Goal: Understand process/instructions: Learn how to perform a task or action

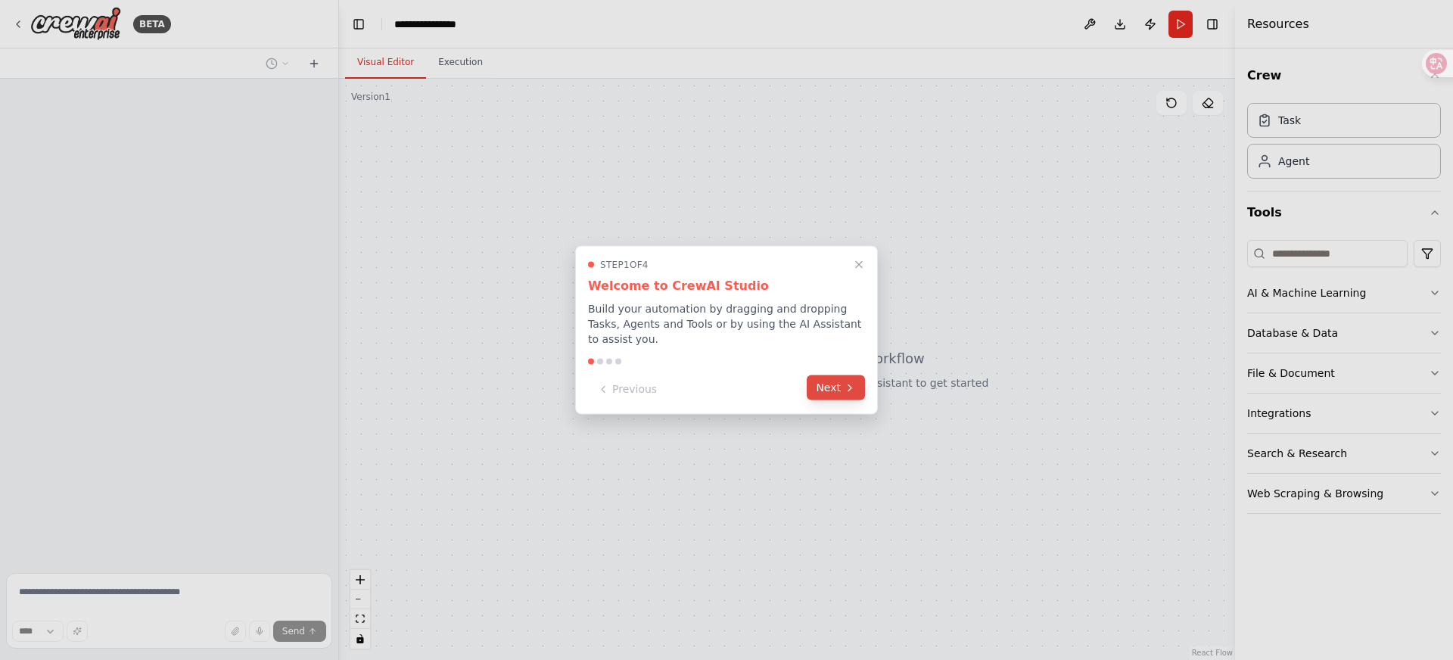
click at [814, 376] on button "Next" at bounding box center [836, 387] width 58 height 25
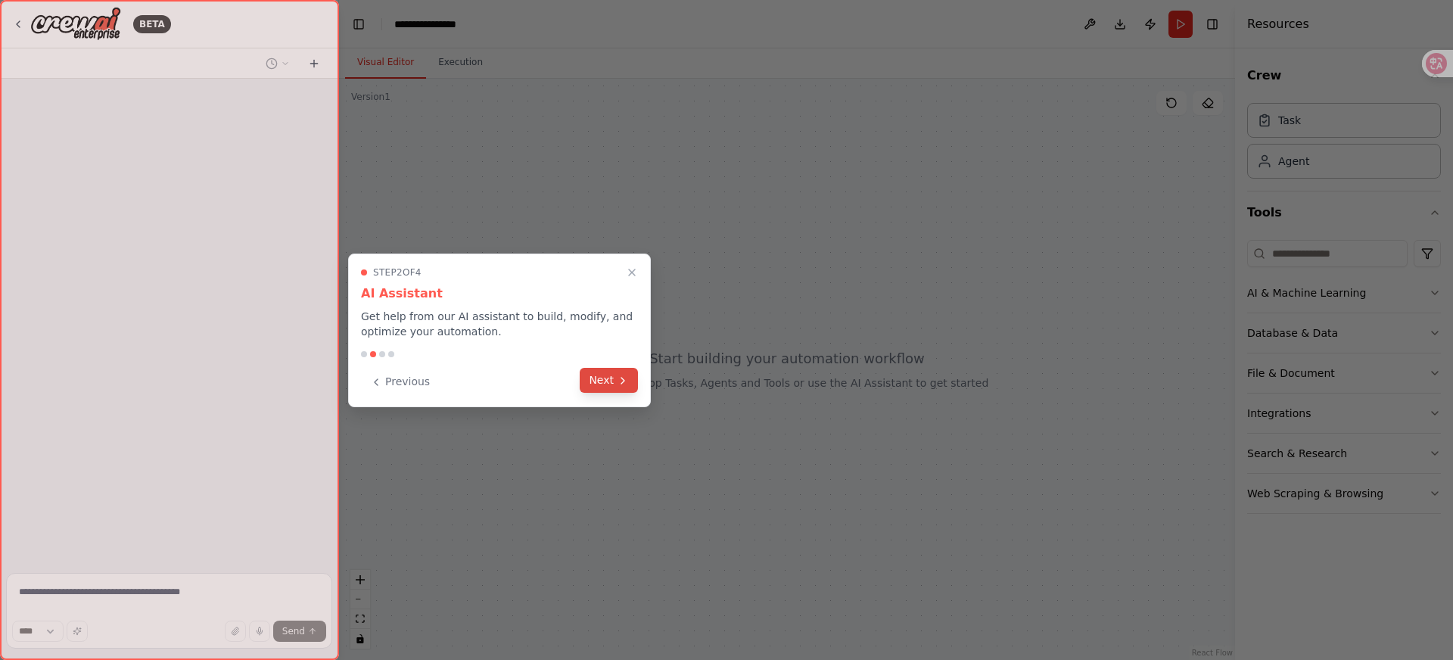
click at [606, 386] on button "Next" at bounding box center [609, 380] width 58 height 25
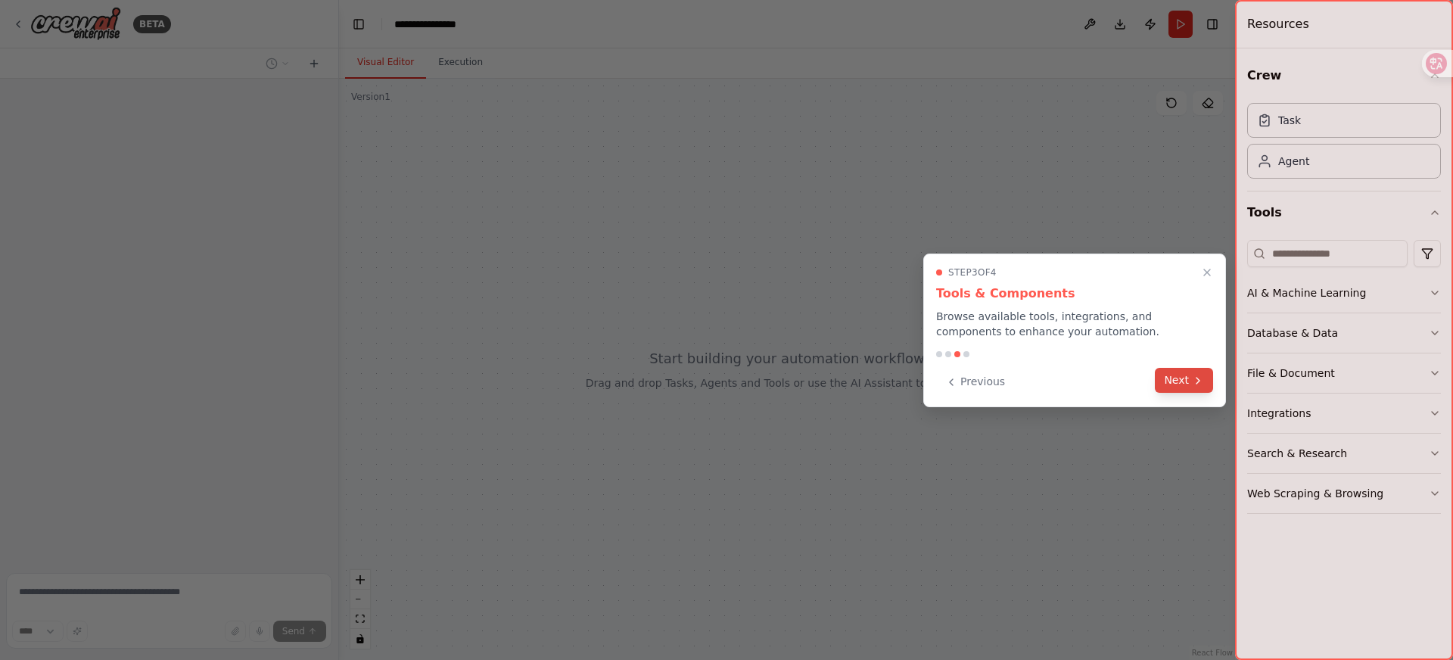
click at [1172, 379] on button "Next" at bounding box center [1184, 380] width 58 height 25
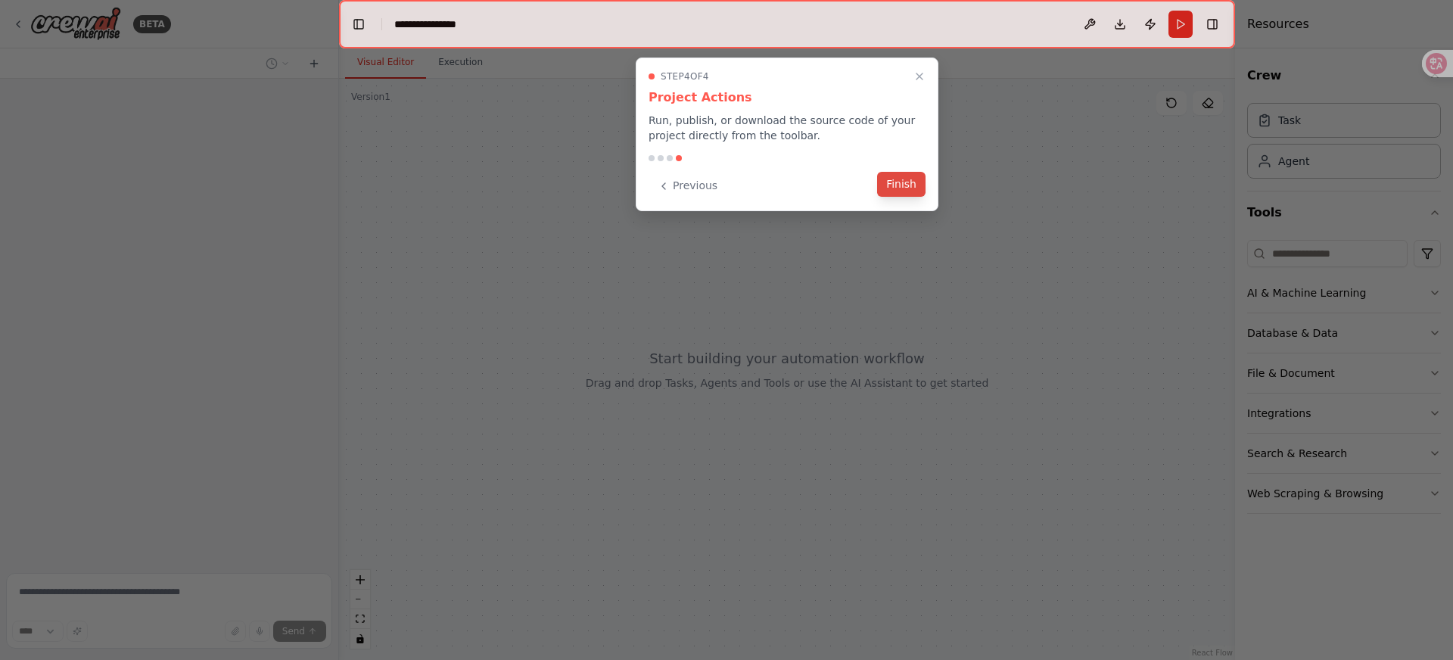
click at [889, 188] on button "Finish" at bounding box center [901, 184] width 48 height 25
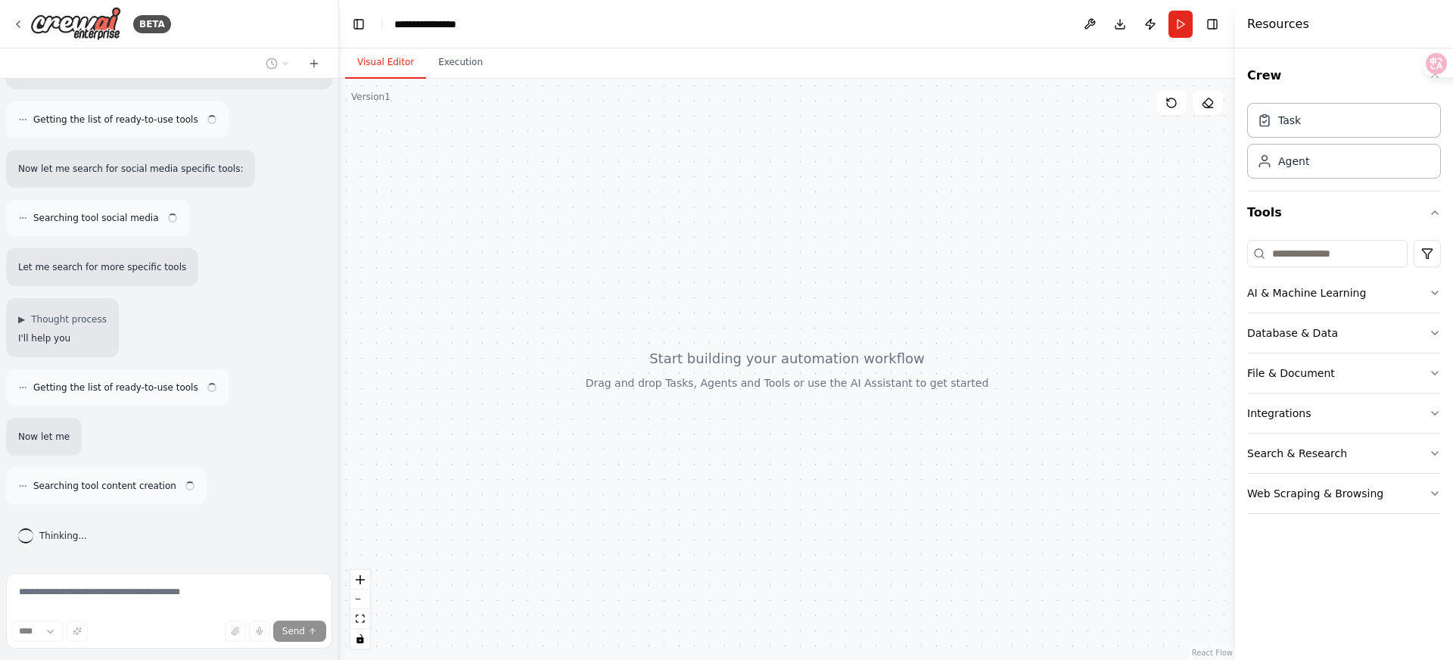
click at [640, 254] on div at bounding box center [787, 369] width 896 height 581
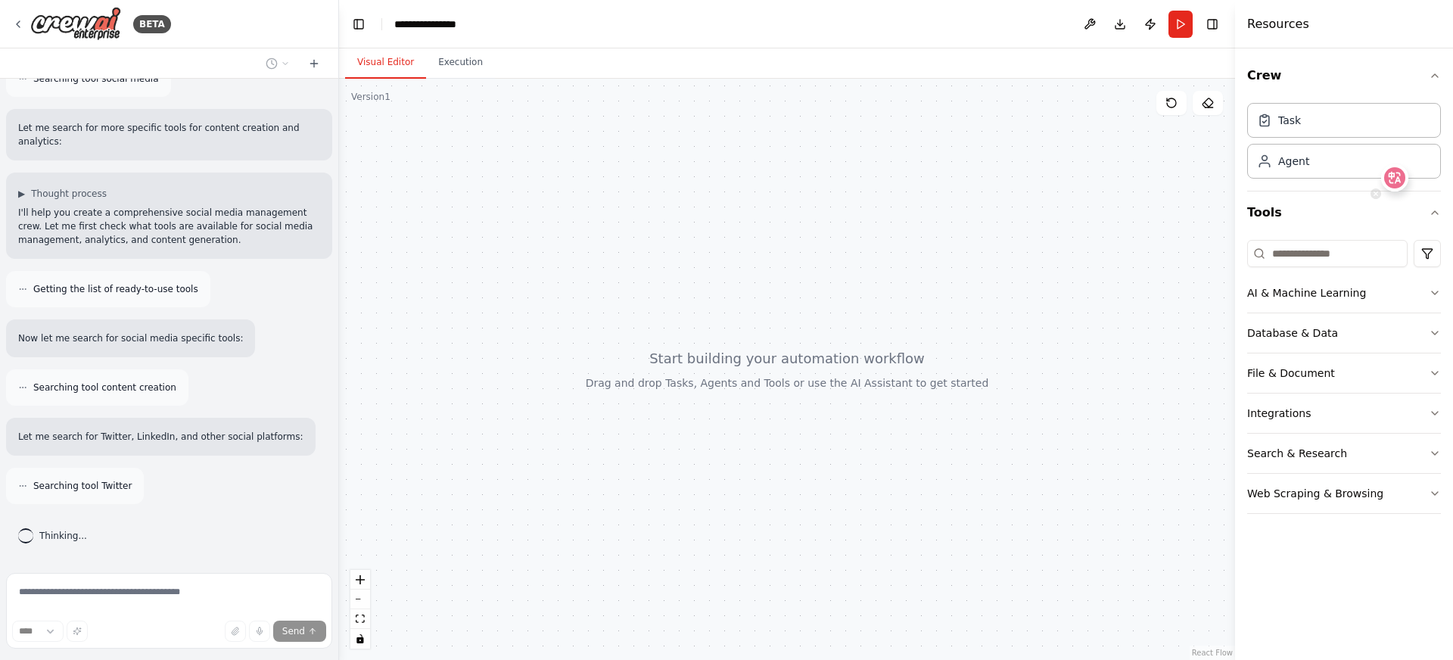
drag, startPoint x: 1422, startPoint y: 57, endPoint x: 1395, endPoint y: 178, distance: 124.2
click at [1395, 178] on icon at bounding box center [1395, 177] width 21 height 21
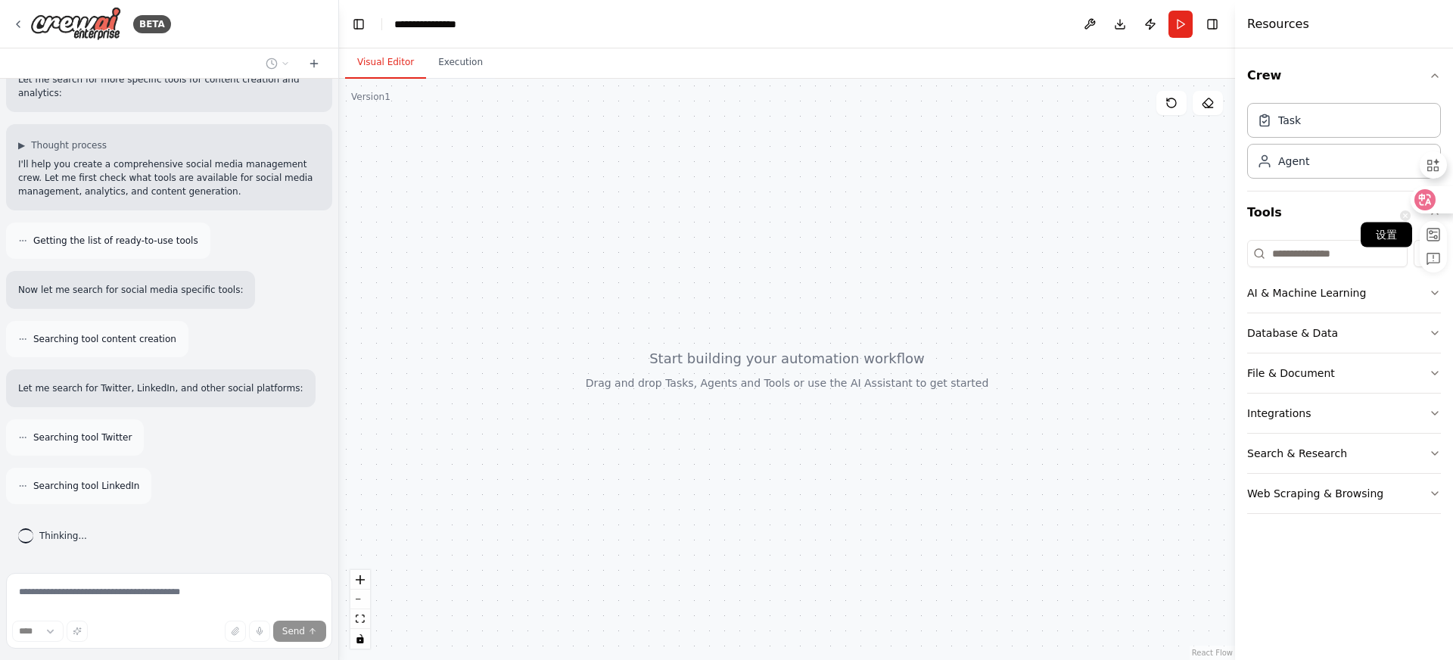
click at [1432, 238] on rect at bounding box center [1434, 235] width 12 height 12
select select "****"
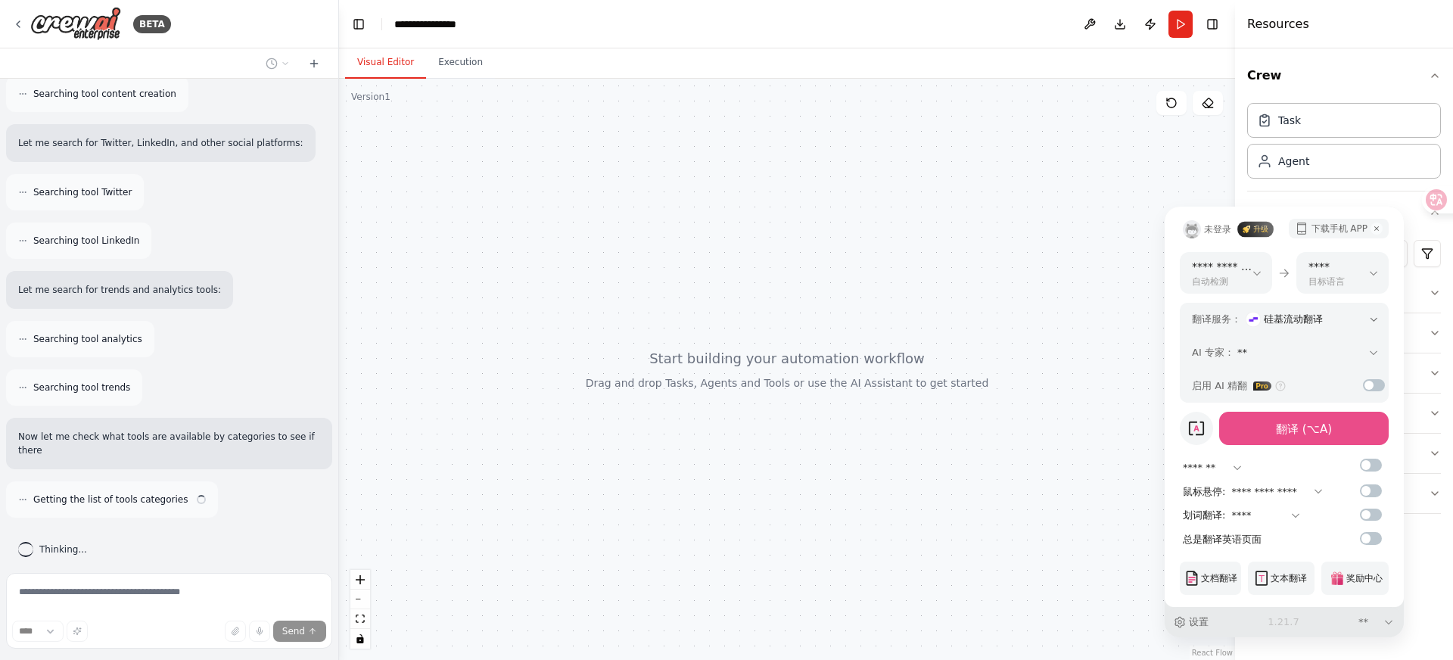
scroll to position [625, 0]
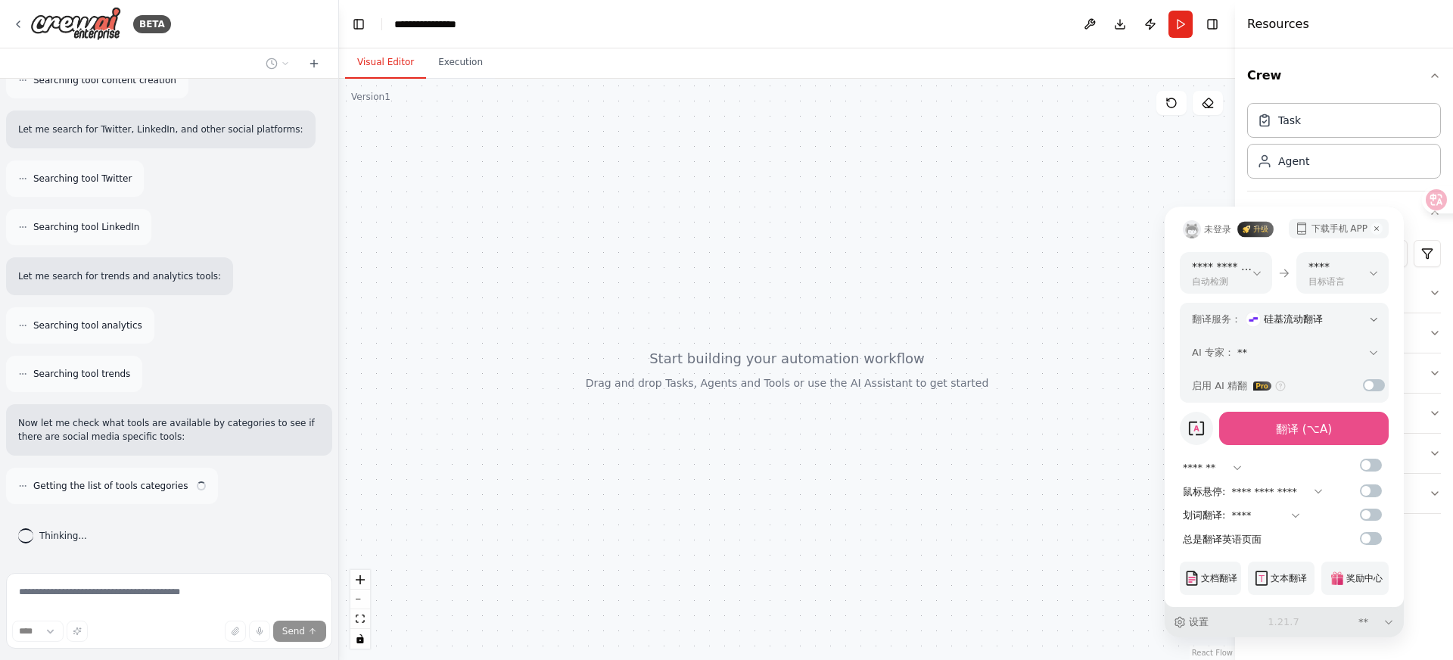
click at [1221, 233] on span "未登录" at bounding box center [1217, 230] width 27 height 14
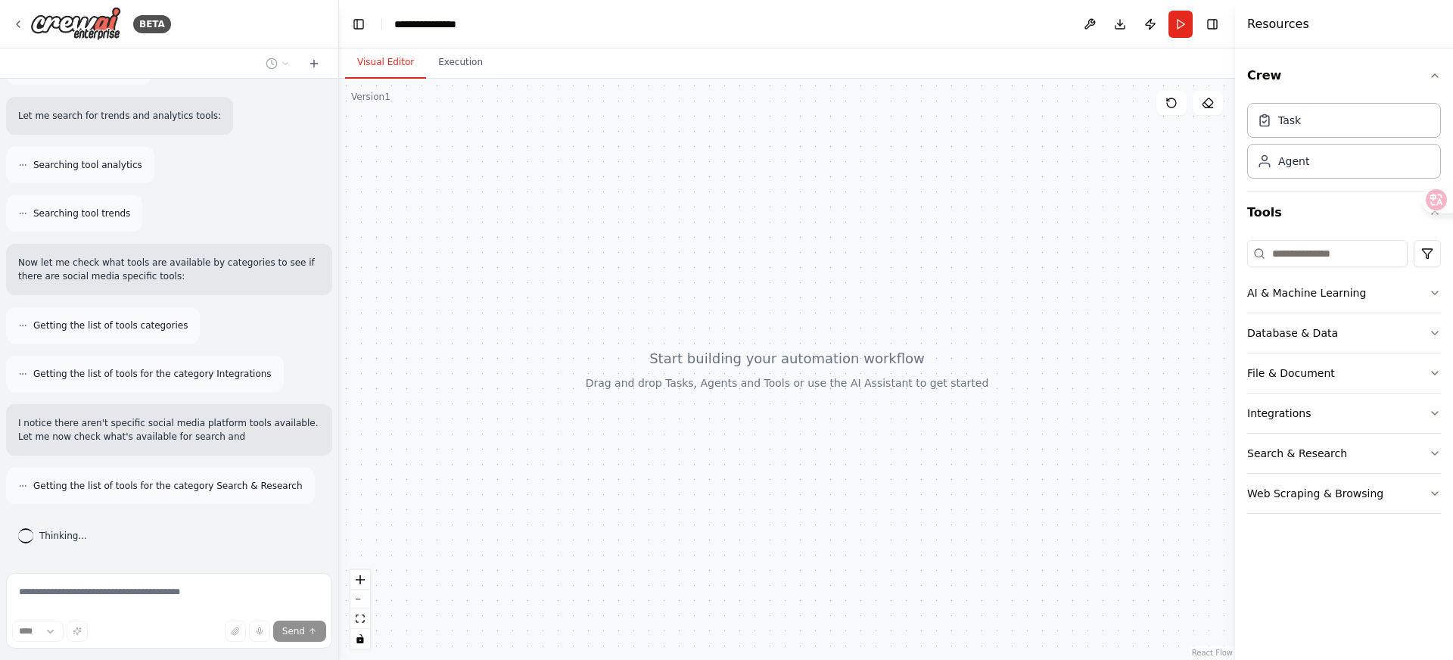
scroll to position [799, 0]
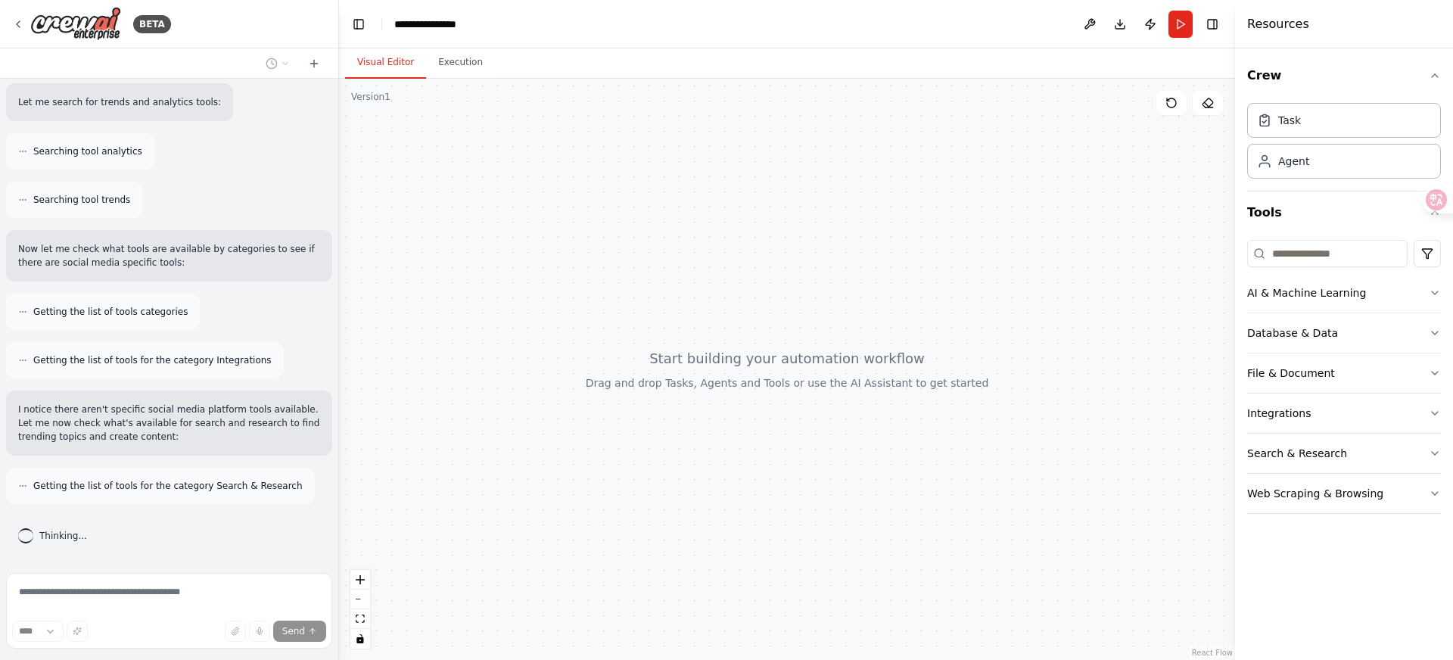
click at [1020, 178] on div at bounding box center [787, 369] width 896 height 581
click at [1433, 193] on icon at bounding box center [1425, 199] width 21 height 21
